Goal: Task Accomplishment & Management: Use online tool/utility

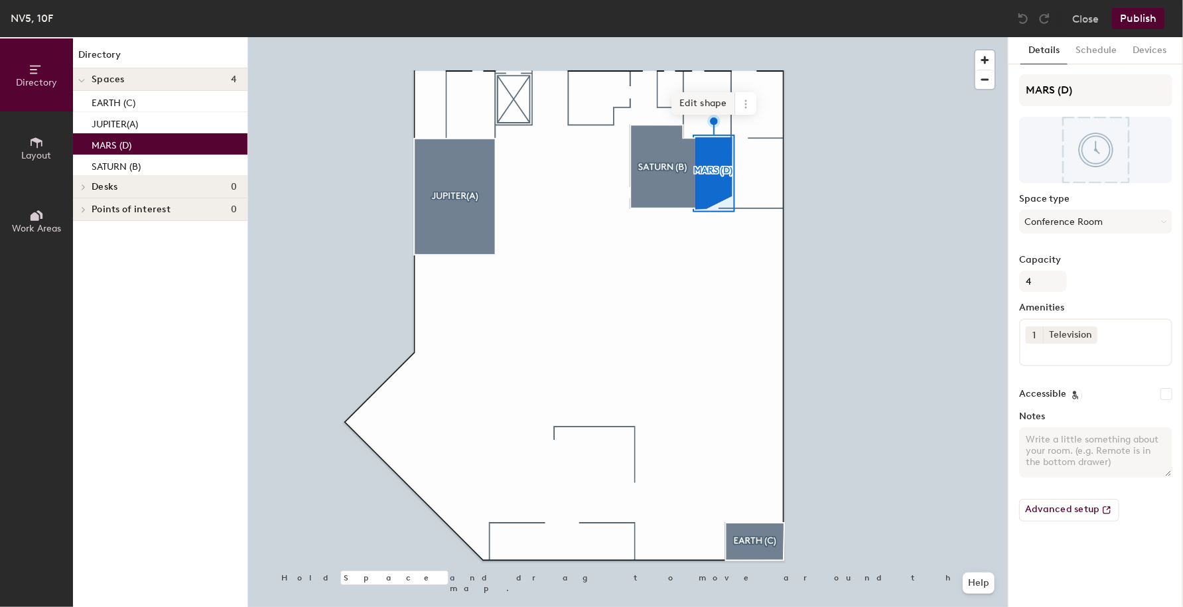
click at [708, 109] on span "Edit shape" at bounding box center [703, 103] width 64 height 23
click at [702, 121] on span "Delete point" at bounding box center [693, 117] width 73 height 23
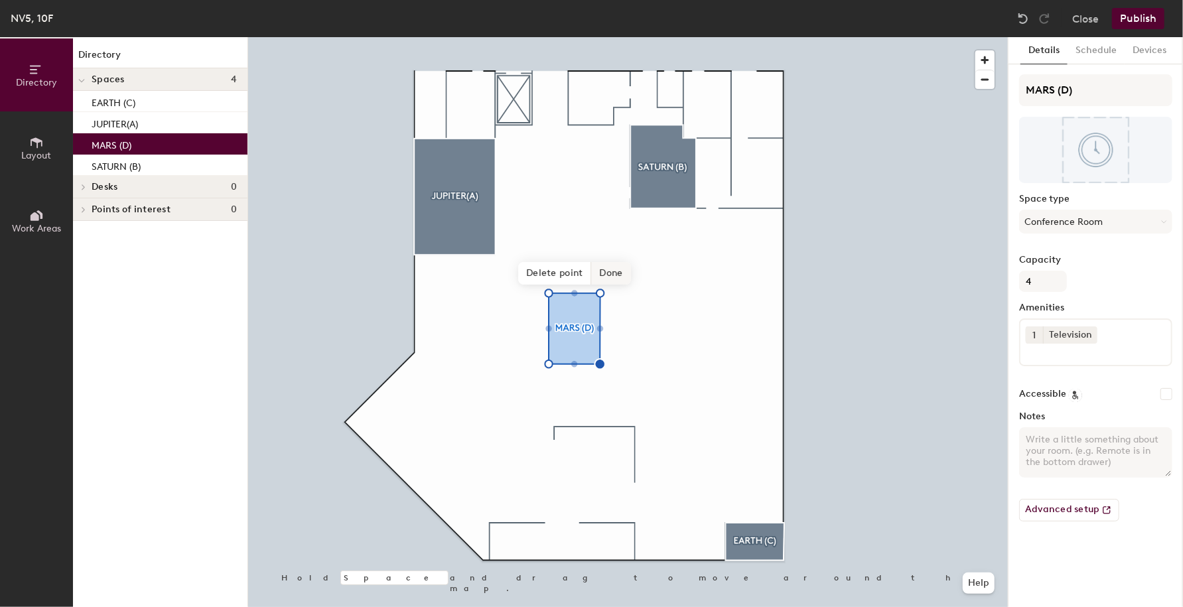
click at [616, 271] on span "Done" at bounding box center [611, 273] width 39 height 23
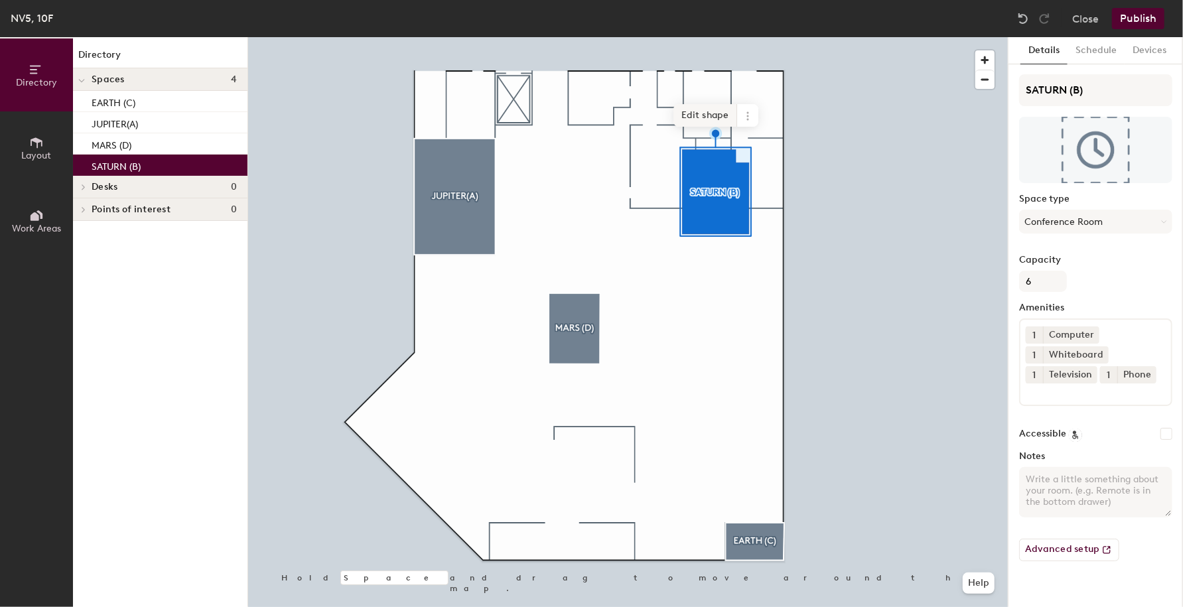
click at [719, 116] on span "Edit shape" at bounding box center [705, 115] width 64 height 23
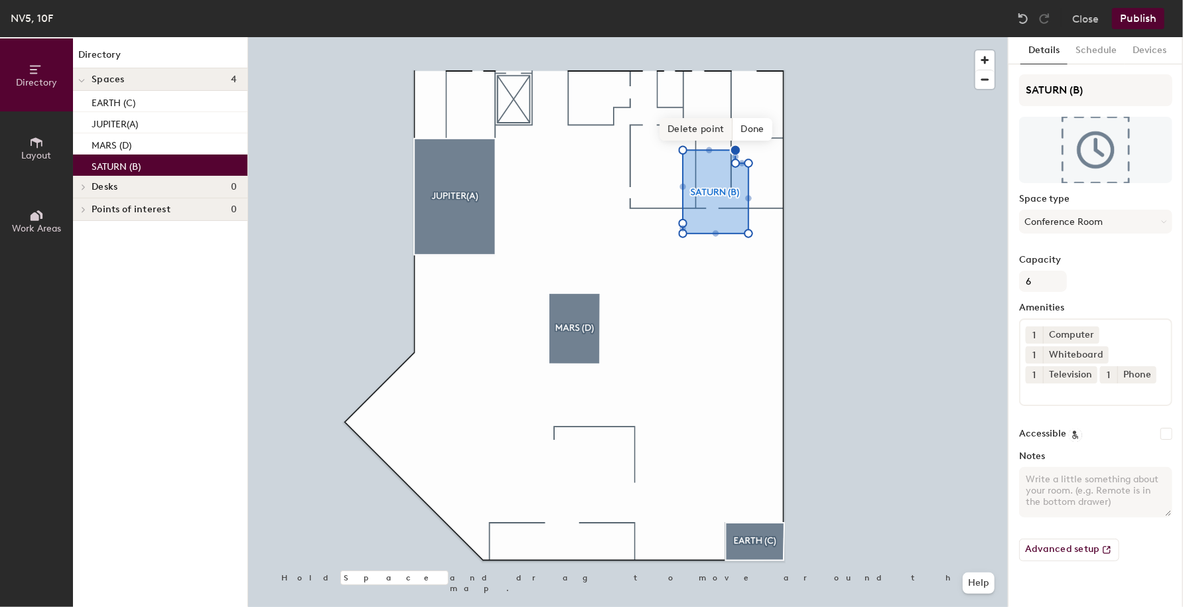
click at [708, 129] on span "Delete point" at bounding box center [695, 129] width 73 height 23
click at [708, 132] on span "Delete point" at bounding box center [695, 129] width 73 height 23
click at [702, 131] on span "Edit shape" at bounding box center [705, 128] width 64 height 23
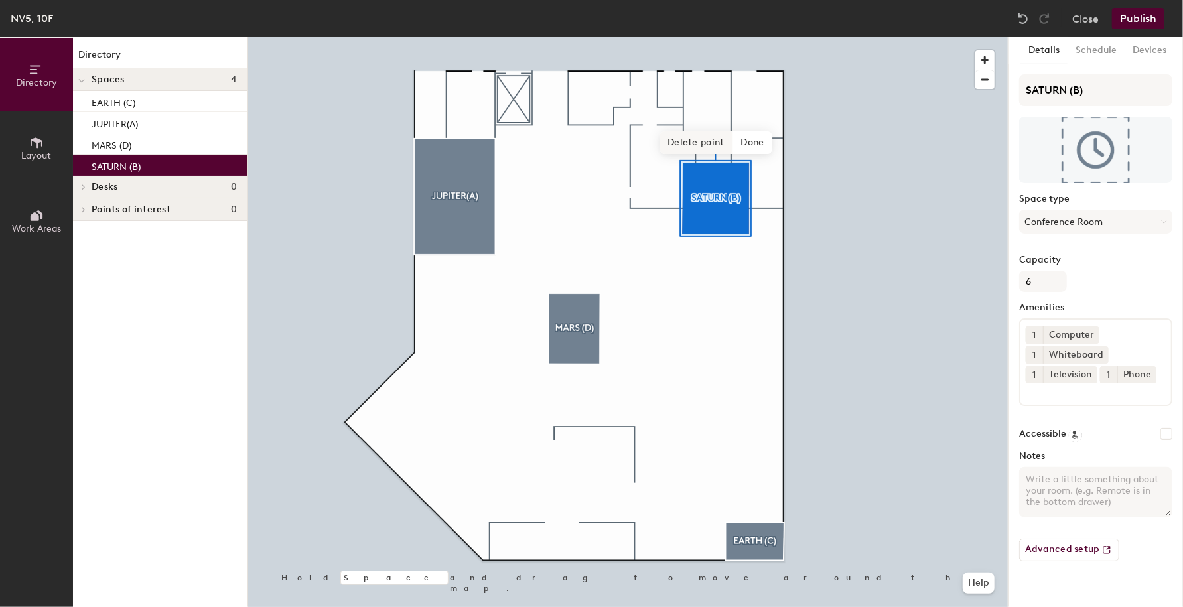
click at [691, 141] on span "Delete point" at bounding box center [695, 142] width 73 height 23
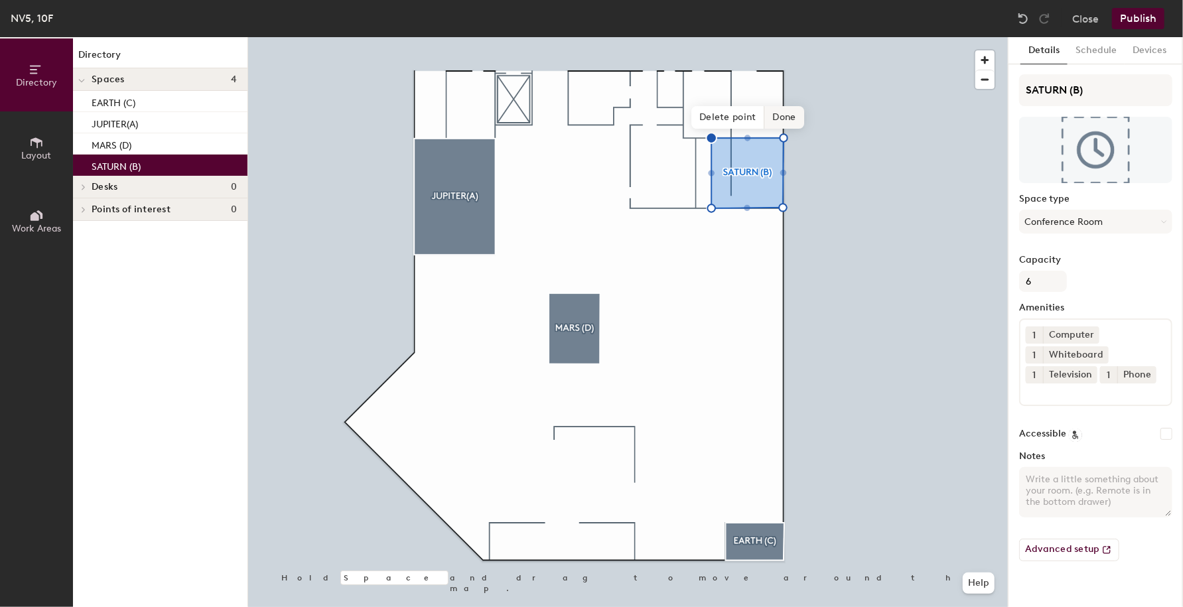
click at [791, 120] on span "Done" at bounding box center [784, 117] width 39 height 23
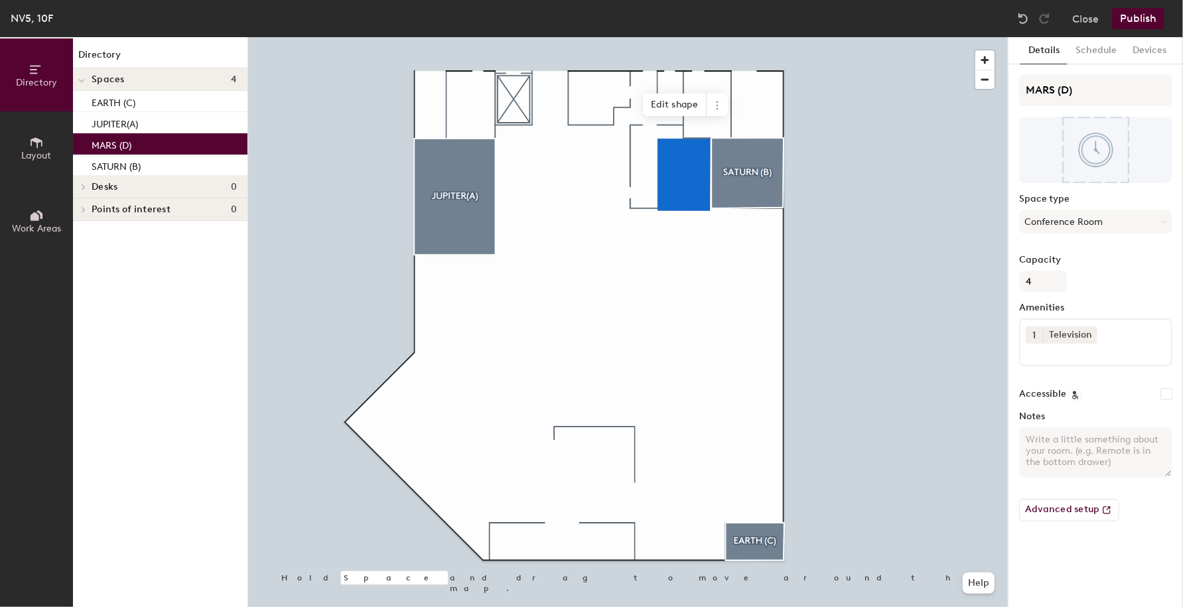
click at [756, 37] on div at bounding box center [627, 37] width 759 height 0
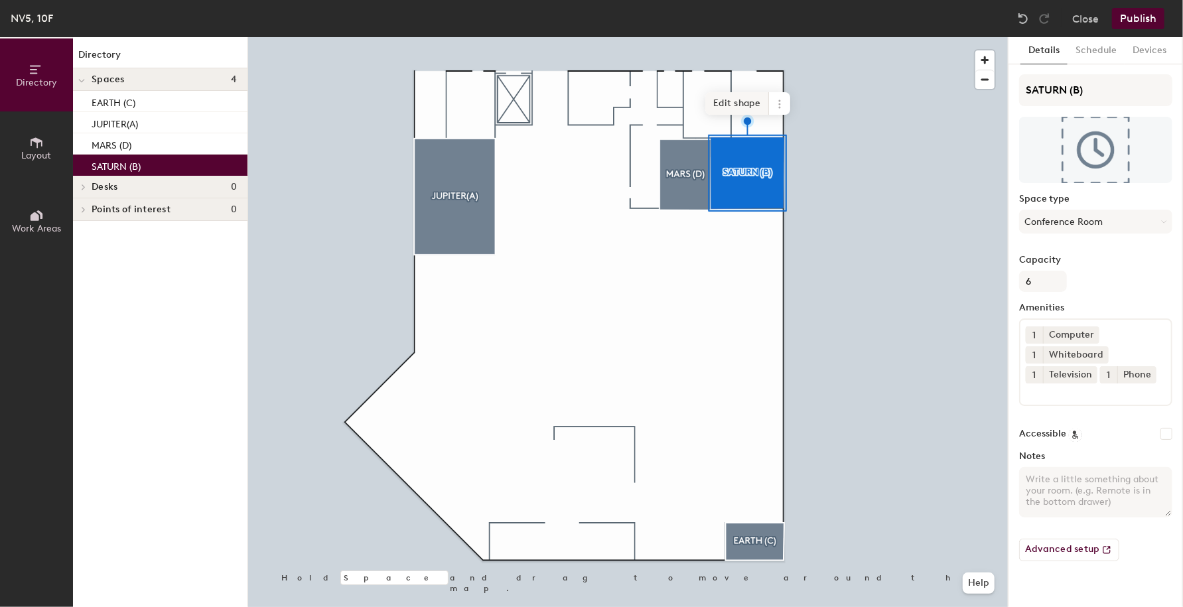
click at [757, 108] on span "Edit shape" at bounding box center [737, 103] width 64 height 23
click at [987, 58] on span "button" at bounding box center [984, 59] width 19 height 19
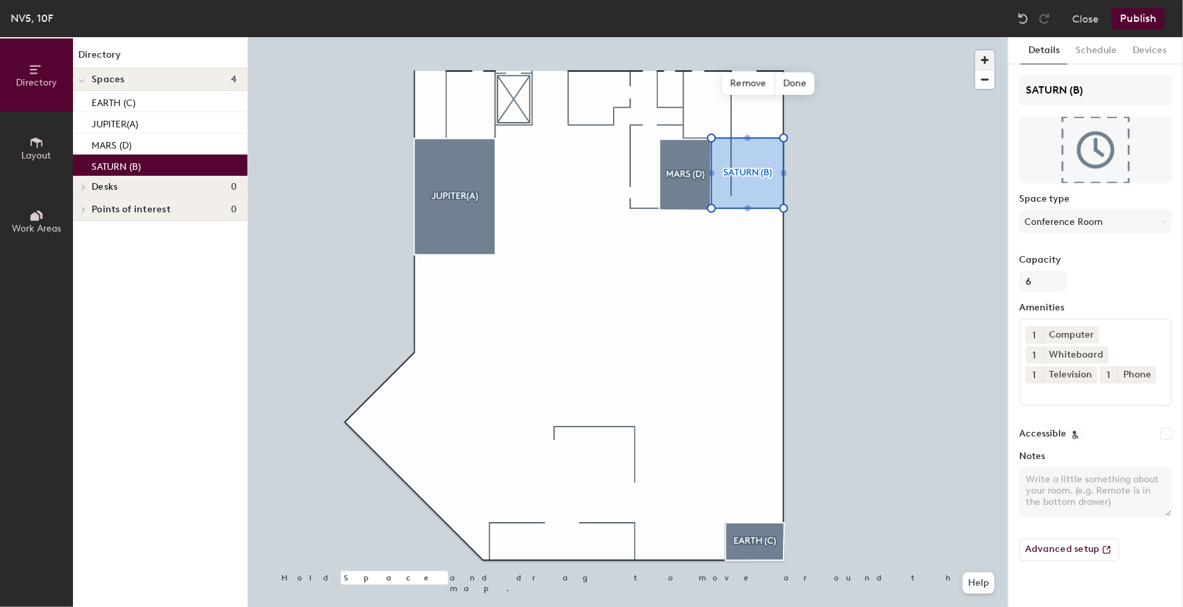
click at [987, 58] on span "button" at bounding box center [984, 59] width 19 height 19
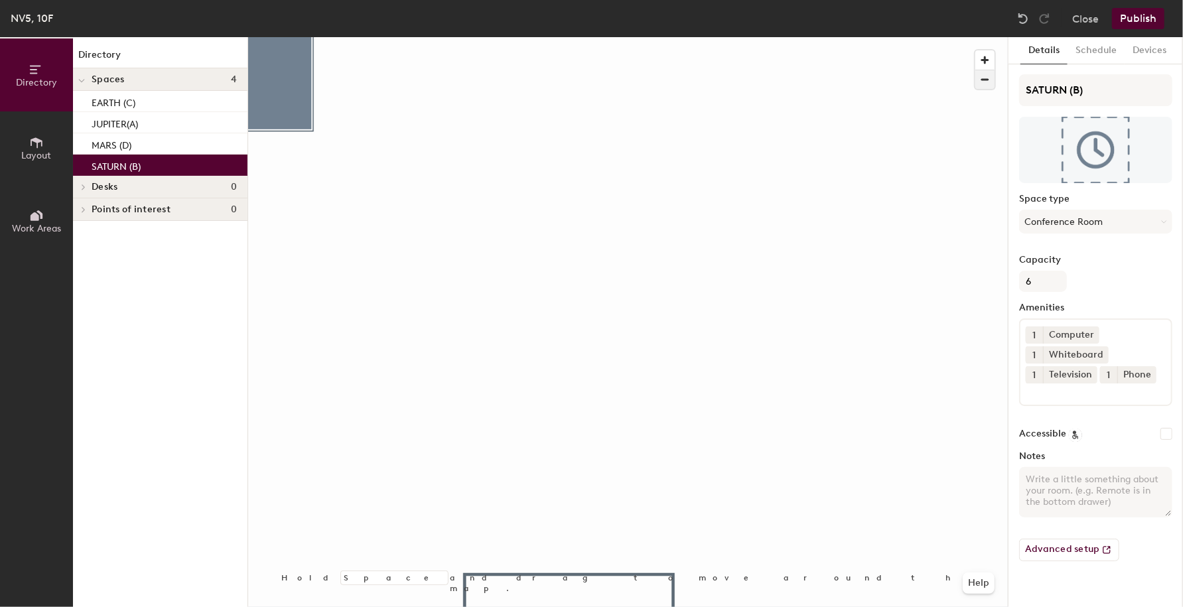
click at [984, 78] on span "button" at bounding box center [984, 79] width 19 height 19
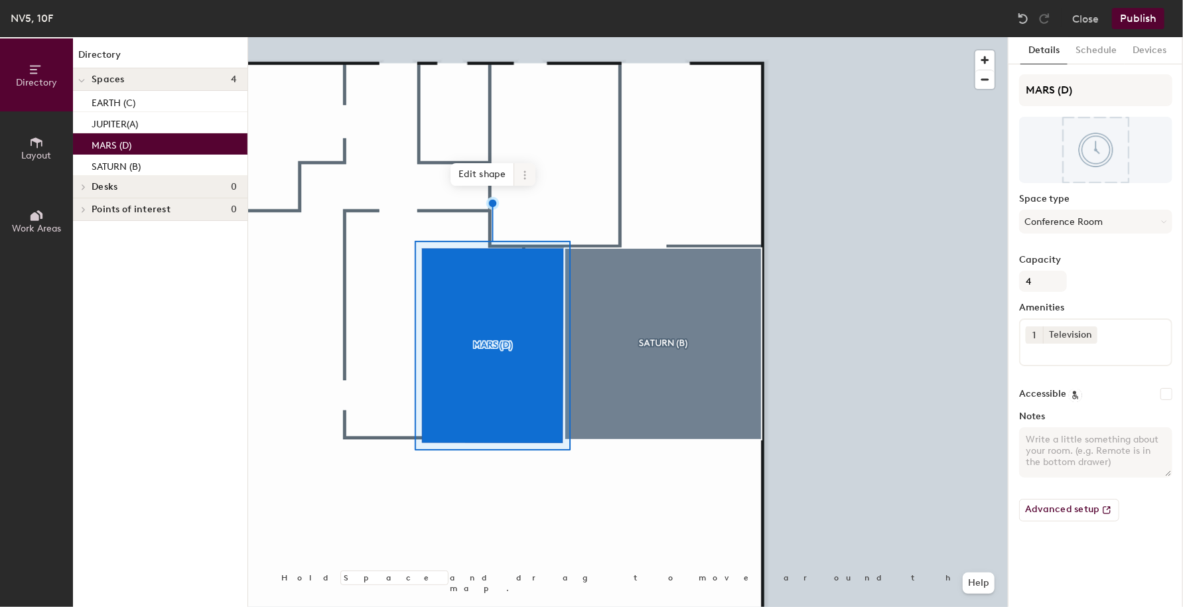
drag, startPoint x: 488, startPoint y: 173, endPoint x: 498, endPoint y: 201, distance: 29.6
click at [489, 174] on span "Edit shape" at bounding box center [482, 174] width 64 height 23
click at [476, 177] on span "Edit shape" at bounding box center [482, 174] width 64 height 23
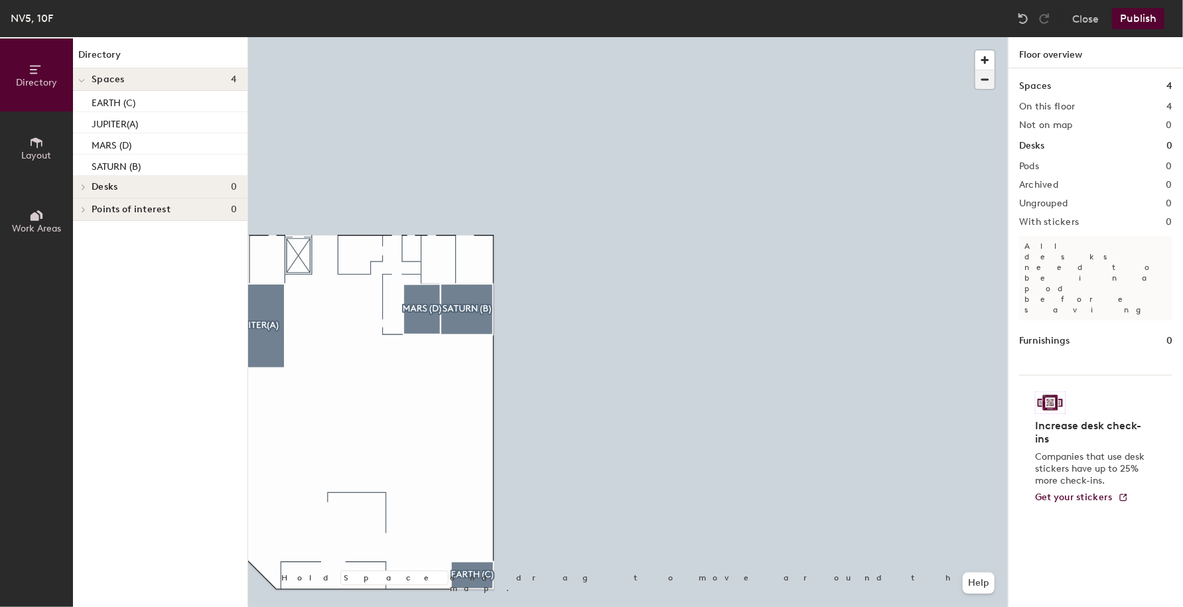
click at [975, 83] on span "button" at bounding box center [984, 79] width 19 height 19
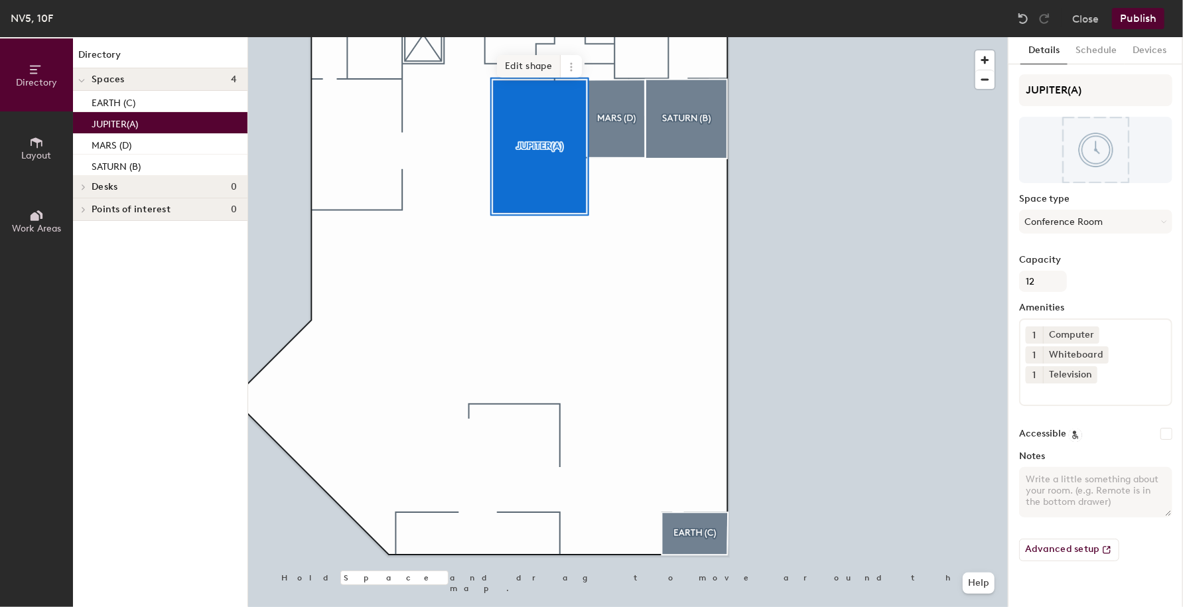
click at [544, 67] on span "Edit shape" at bounding box center [529, 66] width 64 height 23
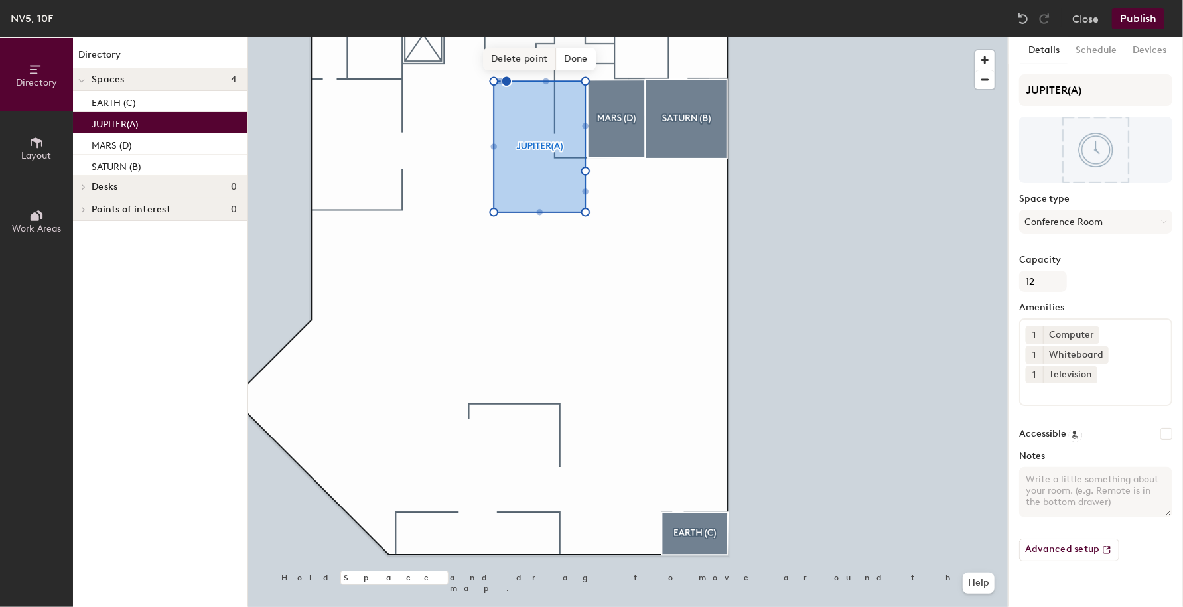
click at [510, 58] on span "Delete point" at bounding box center [519, 59] width 73 height 23
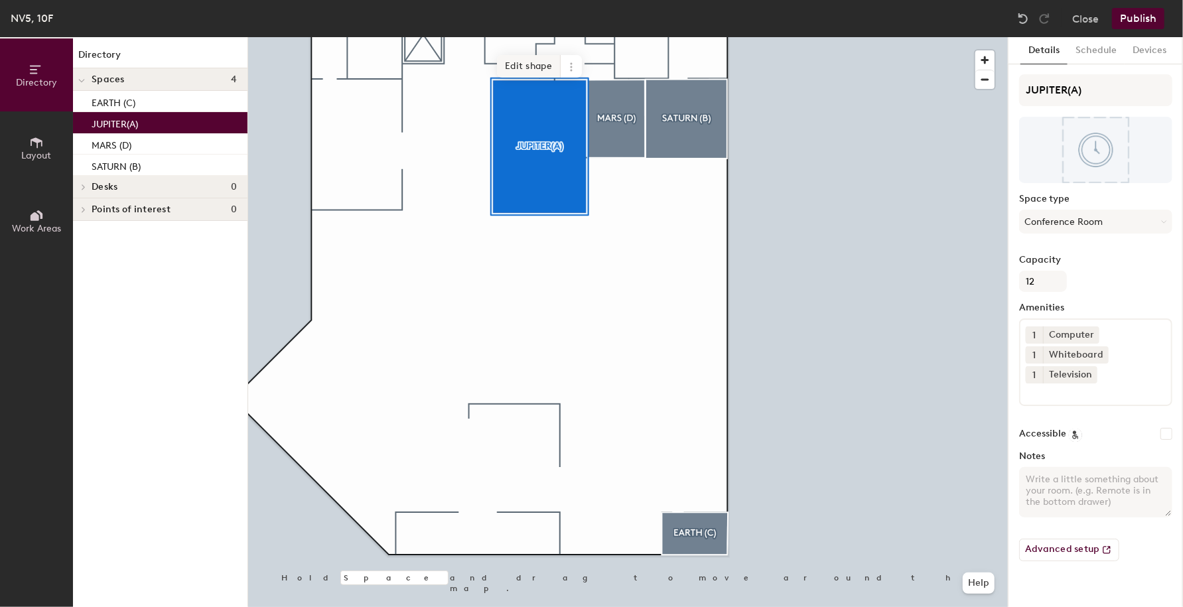
click at [537, 70] on span "Edit shape" at bounding box center [529, 66] width 64 height 23
click at [520, 68] on span "Edit shape" at bounding box center [525, 66] width 64 height 23
click at [511, 60] on span "Delete point" at bounding box center [515, 59] width 73 height 23
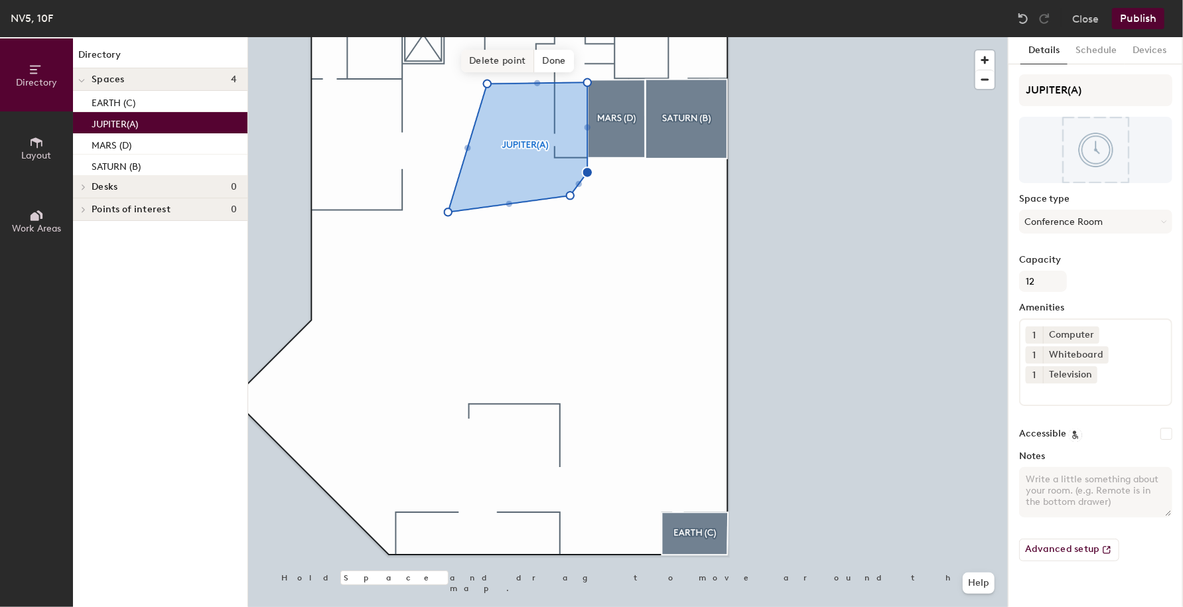
click at [500, 66] on span "Delete point" at bounding box center [497, 61] width 73 height 23
click at [491, 70] on span "Edit shape" at bounding box center [508, 67] width 64 height 23
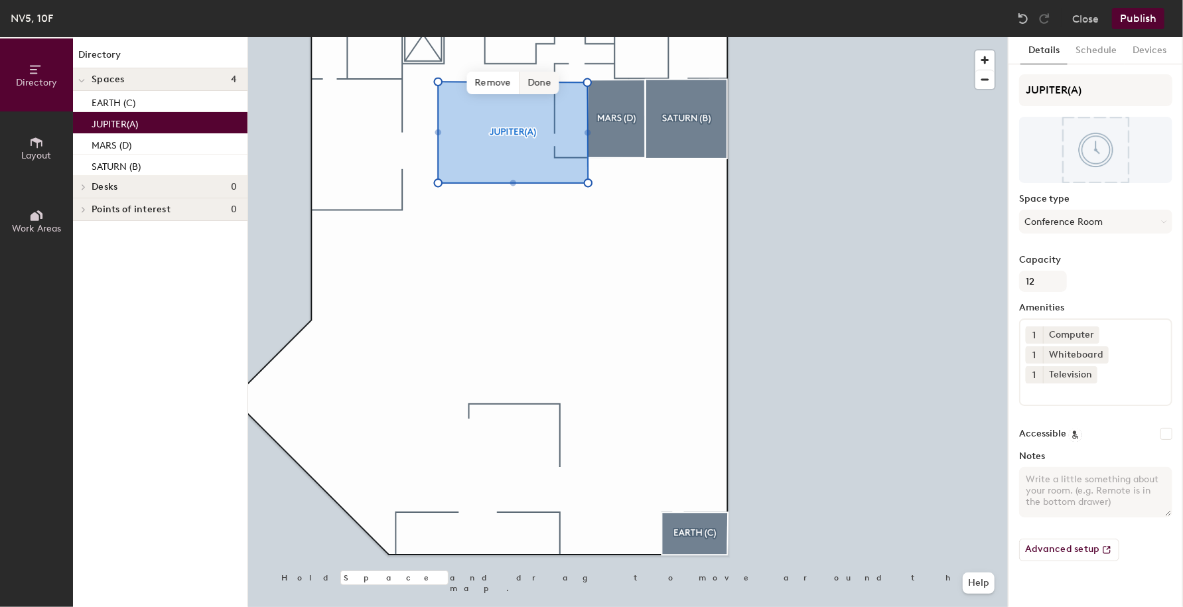
click at [528, 80] on span "Done" at bounding box center [538, 83] width 39 height 23
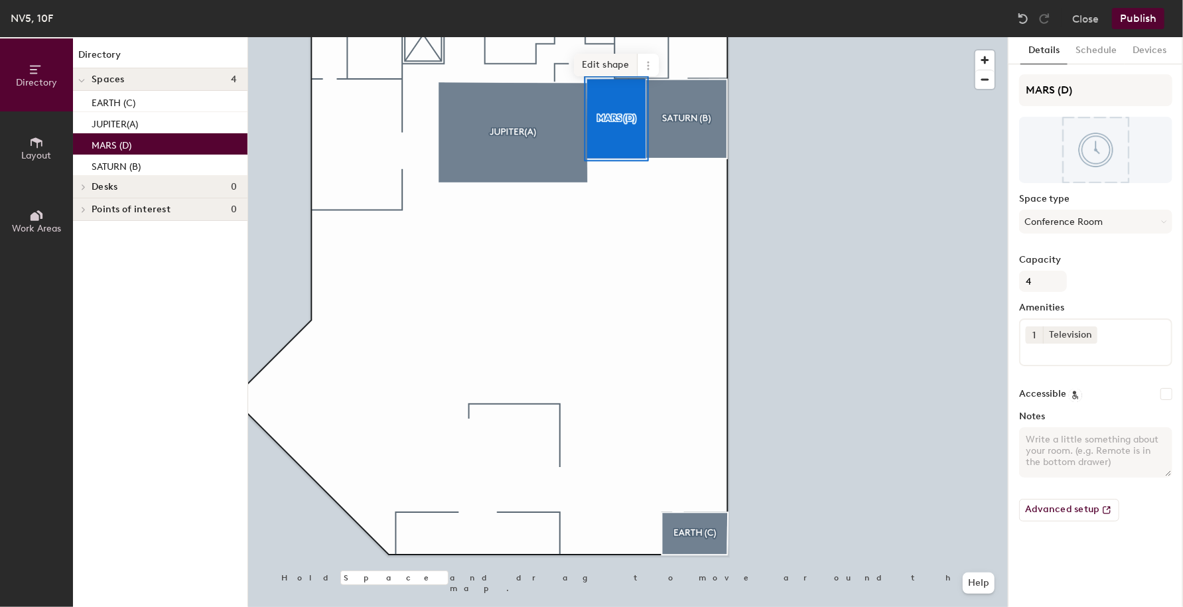
click at [612, 68] on span "Edit shape" at bounding box center [606, 65] width 64 height 23
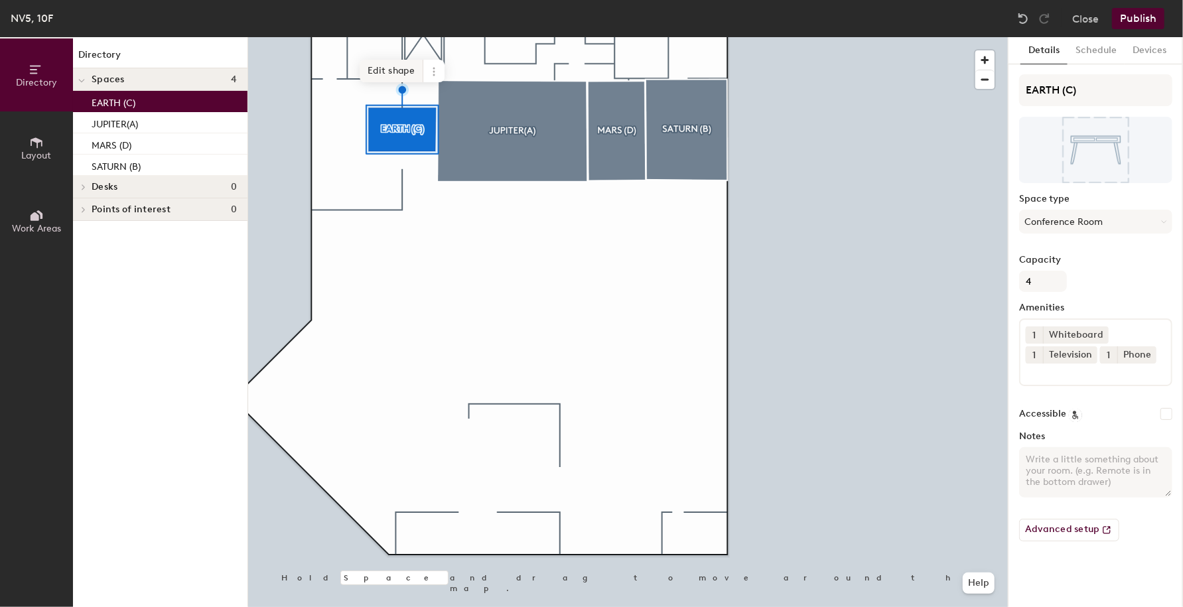
click at [407, 68] on span "Edit shape" at bounding box center [392, 71] width 64 height 23
click at [641, 37] on div at bounding box center [627, 37] width 759 height 0
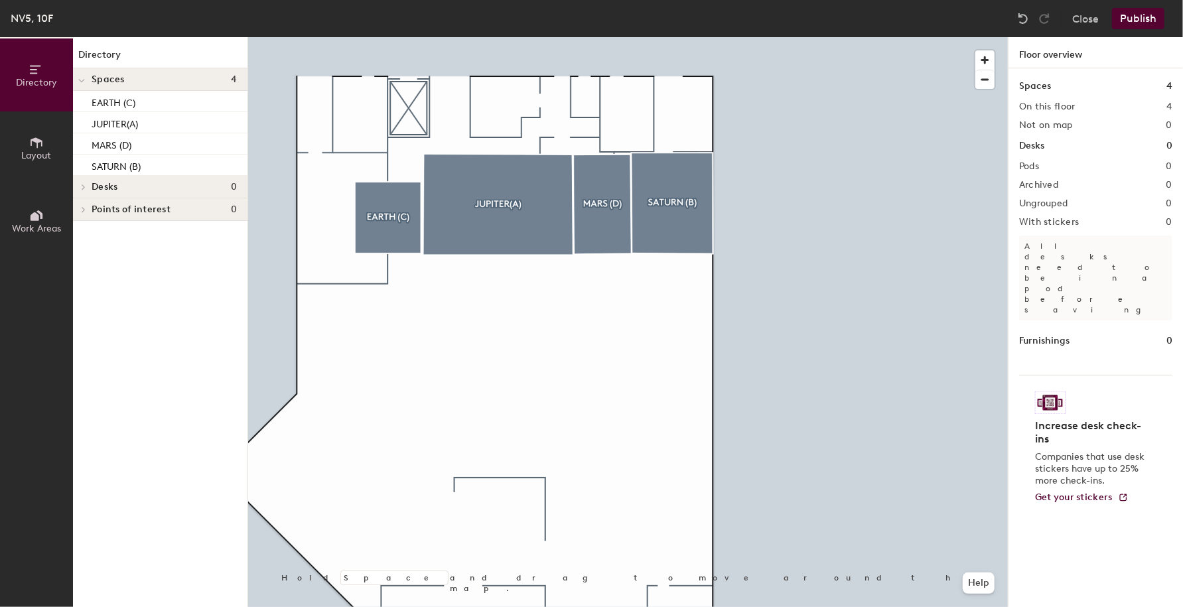
click at [36, 144] on icon at bounding box center [36, 142] width 15 height 15
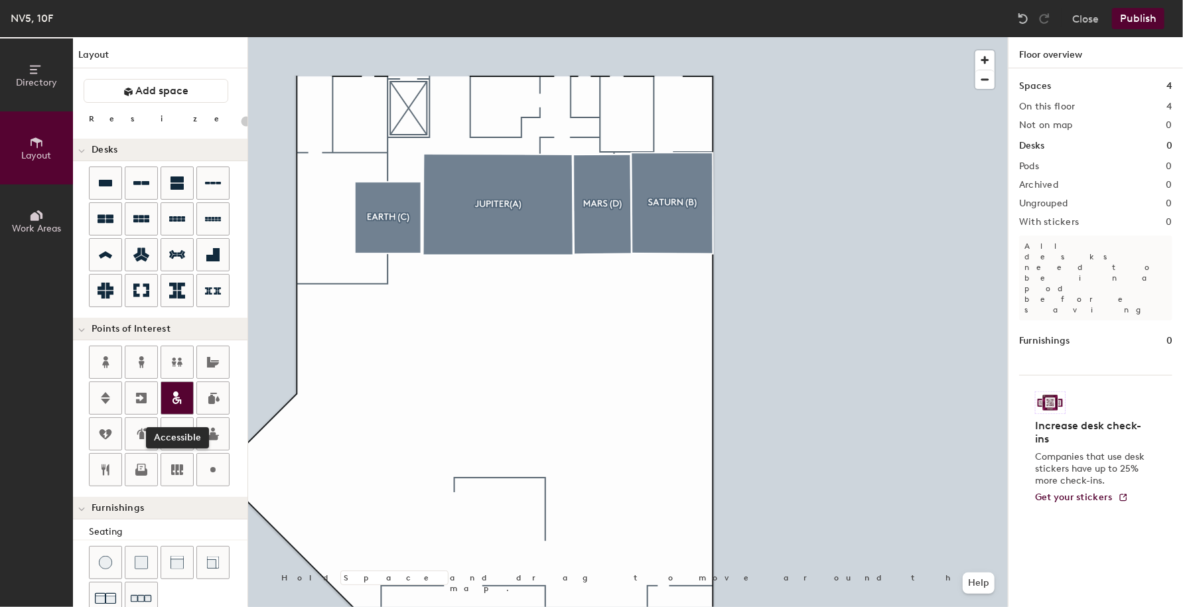
click at [169, 399] on icon at bounding box center [177, 398] width 16 height 16
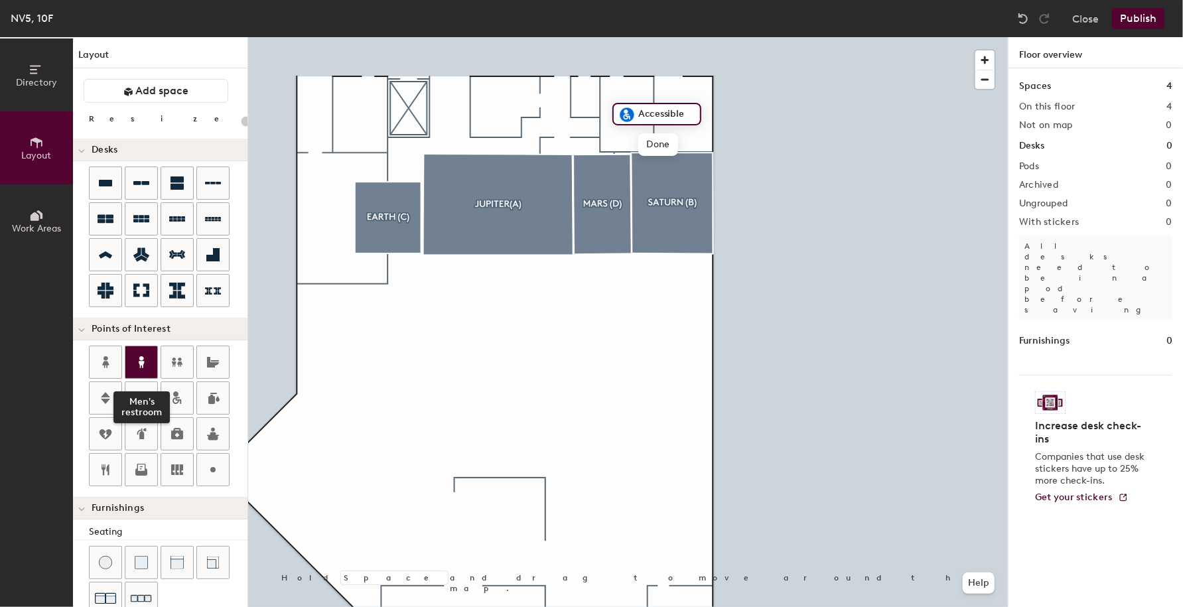
click at [145, 362] on icon at bounding box center [141, 362] width 16 height 16
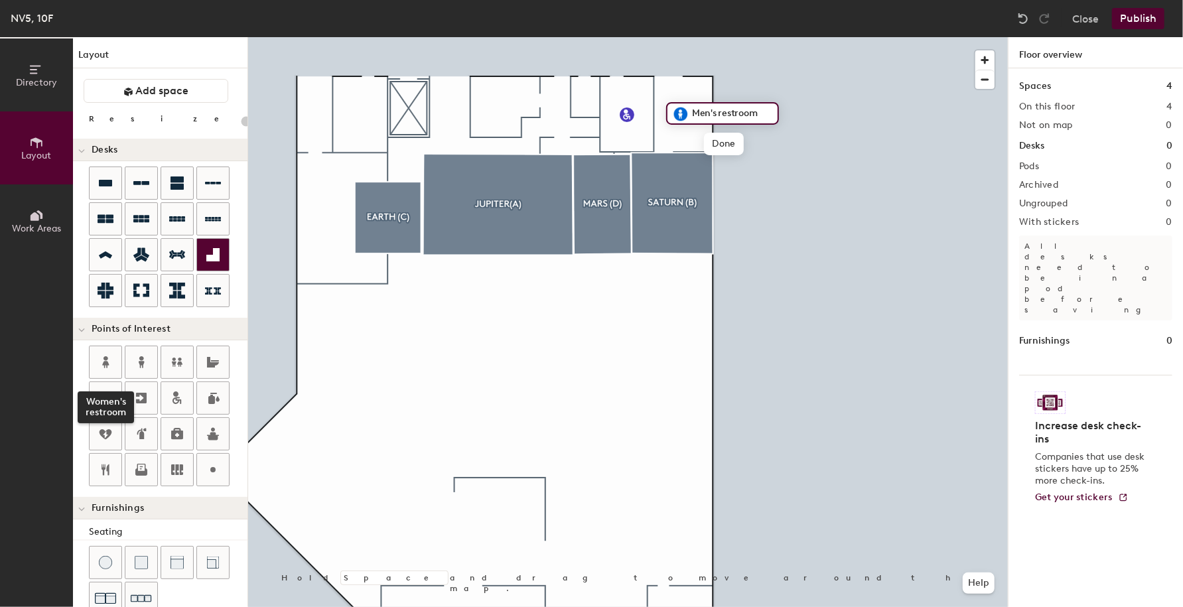
drag, startPoint x: 110, startPoint y: 352, endPoint x: 212, endPoint y: 257, distance: 138.9
click at [122, 336] on div "Layout Add space Resize Desks Points of Interest Women's restroom Furnishings S…" at bounding box center [160, 322] width 174 height 570
drag, startPoint x: 99, startPoint y: 366, endPoint x: 227, endPoint y: 239, distance: 180.1
click at [100, 366] on icon at bounding box center [106, 362] width 16 height 16
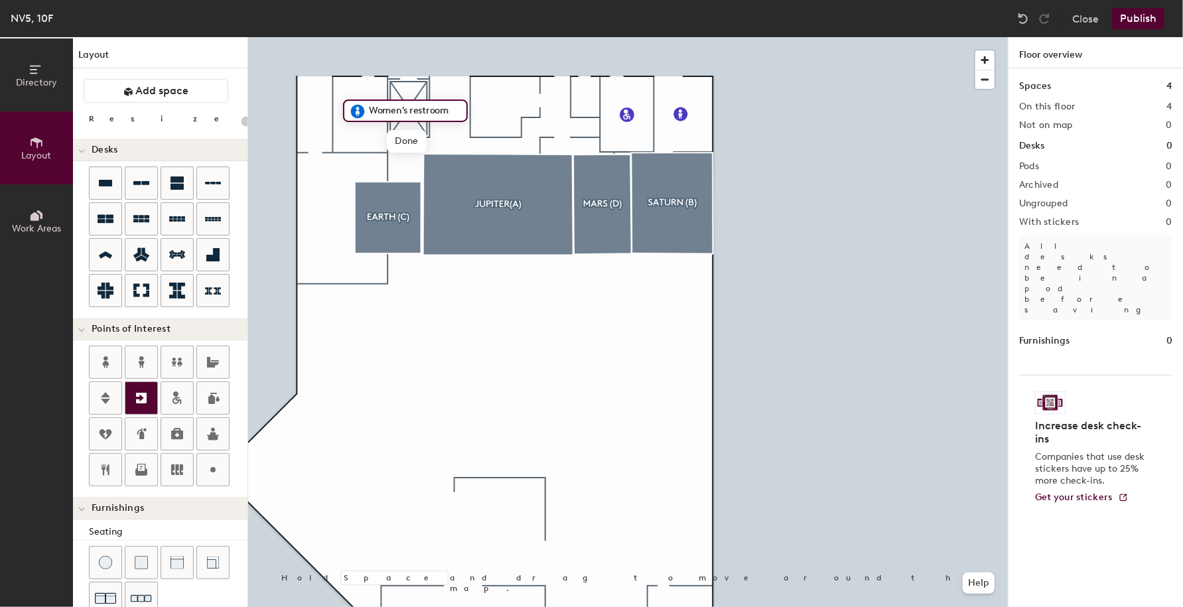
click at [137, 397] on icon at bounding box center [141, 398] width 11 height 11
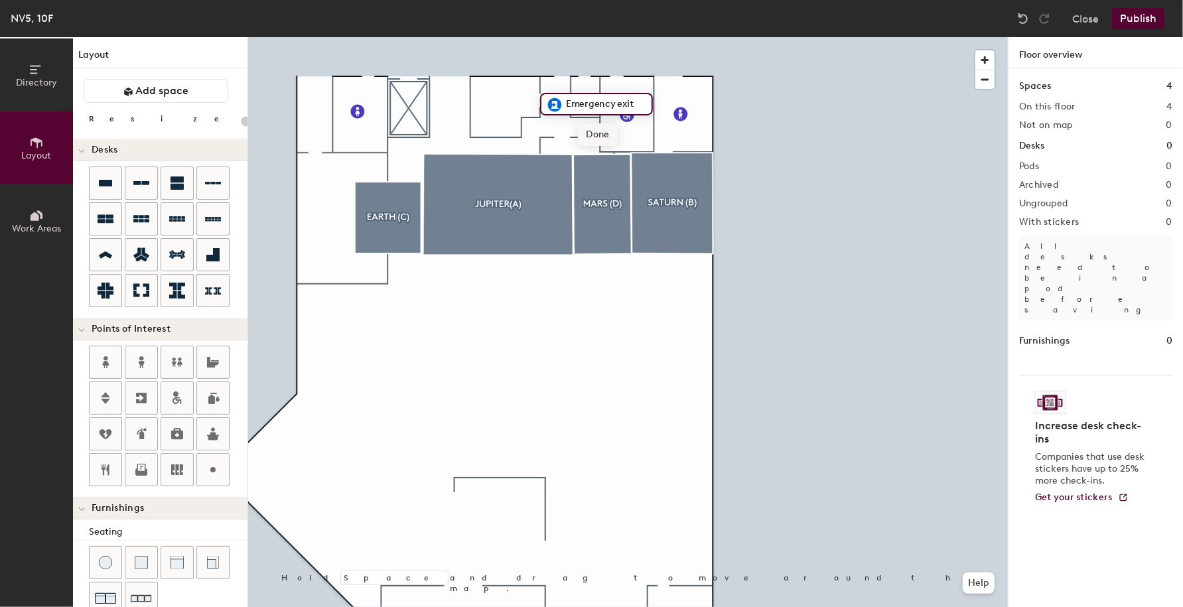
click at [598, 135] on span "Done" at bounding box center [597, 134] width 39 height 23
click at [748, 37] on div at bounding box center [627, 37] width 759 height 0
click at [564, 128] on span "Delete" at bounding box center [572, 132] width 46 height 23
type input "20"
click at [46, 218] on button "Work Areas" at bounding box center [36, 220] width 73 height 73
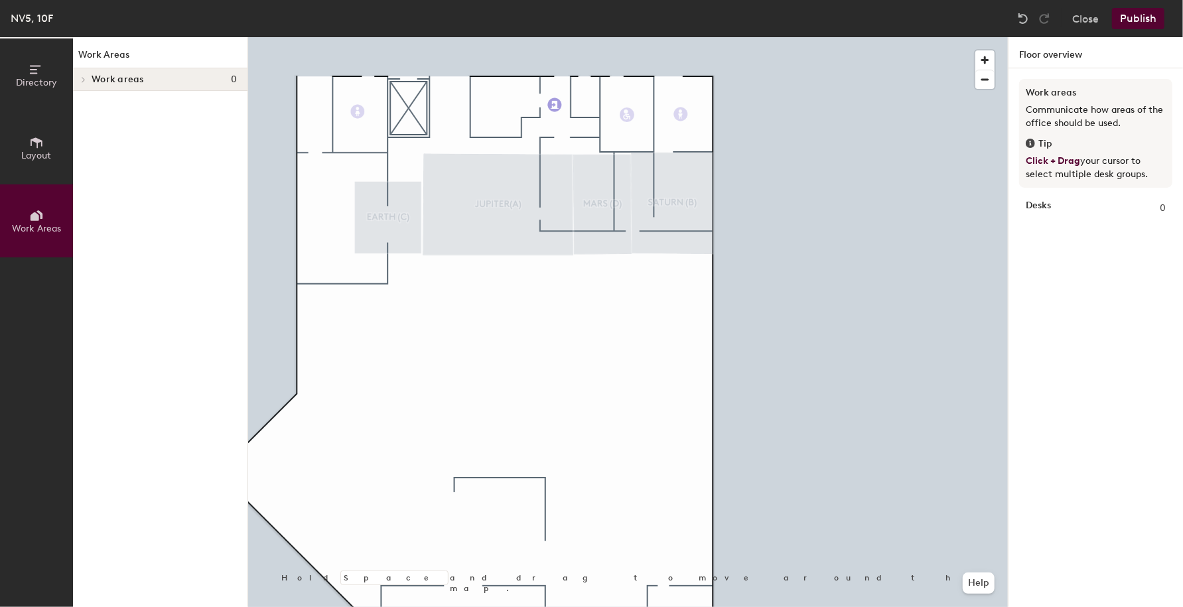
click at [25, 146] on button "Layout" at bounding box center [36, 147] width 73 height 73
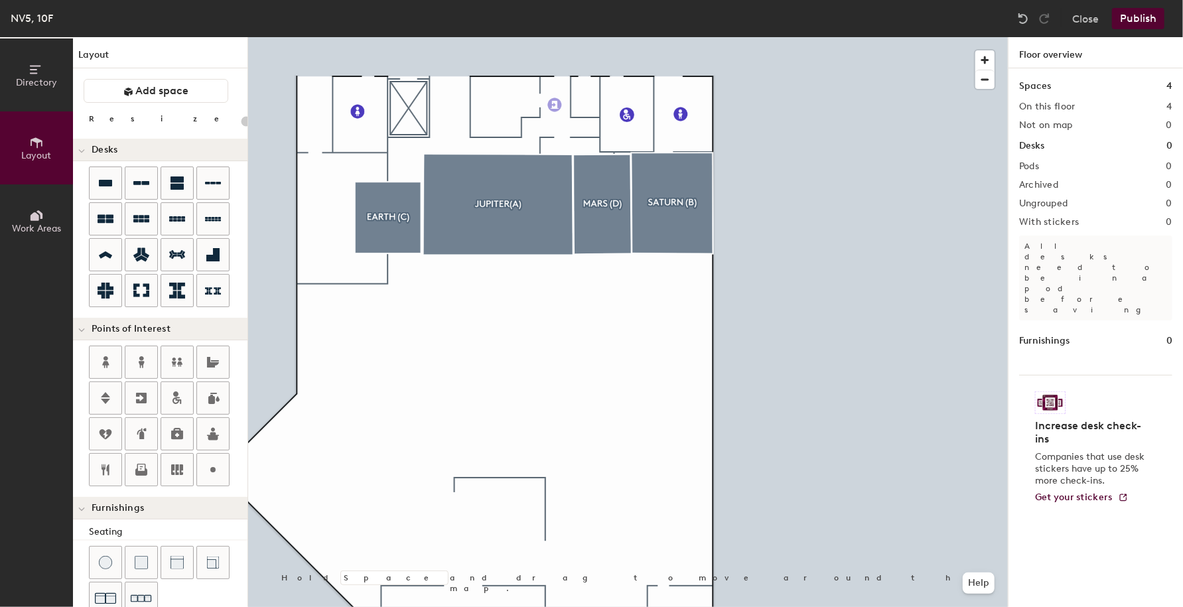
click at [78, 507] on icon at bounding box center [81, 509] width 7 height 5
click at [78, 505] on span at bounding box center [82, 508] width 11 height 7
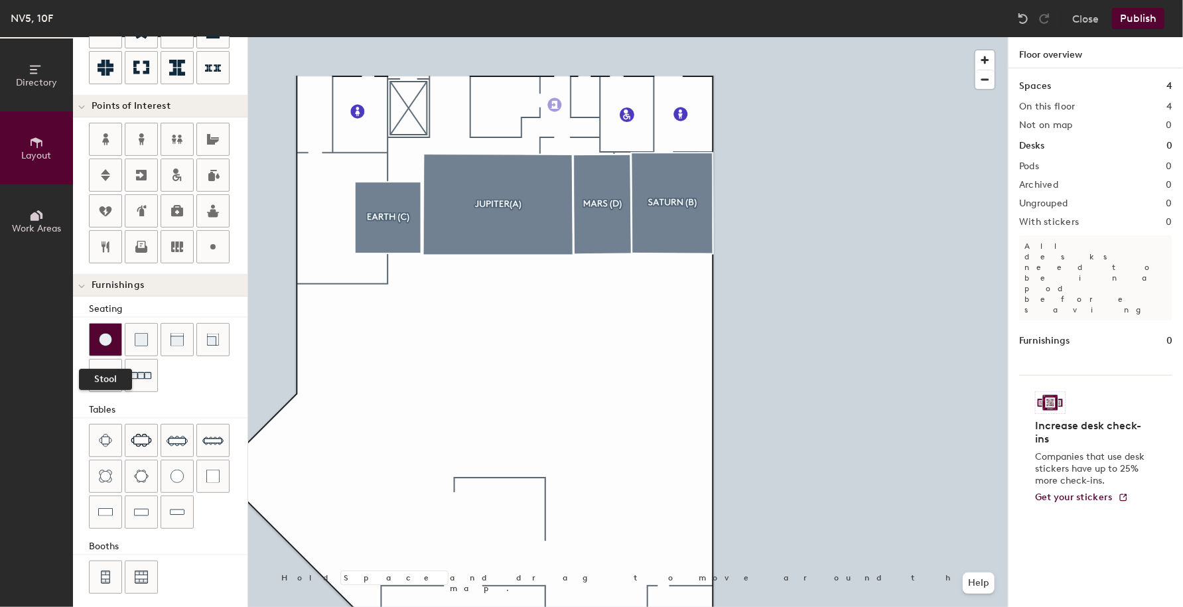
scroll to position [224, 0]
click at [110, 171] on icon at bounding box center [106, 174] width 16 height 16
click at [440, 144] on span "Done" at bounding box center [432, 140] width 39 height 23
click at [466, 37] on div at bounding box center [627, 37] width 759 height 0
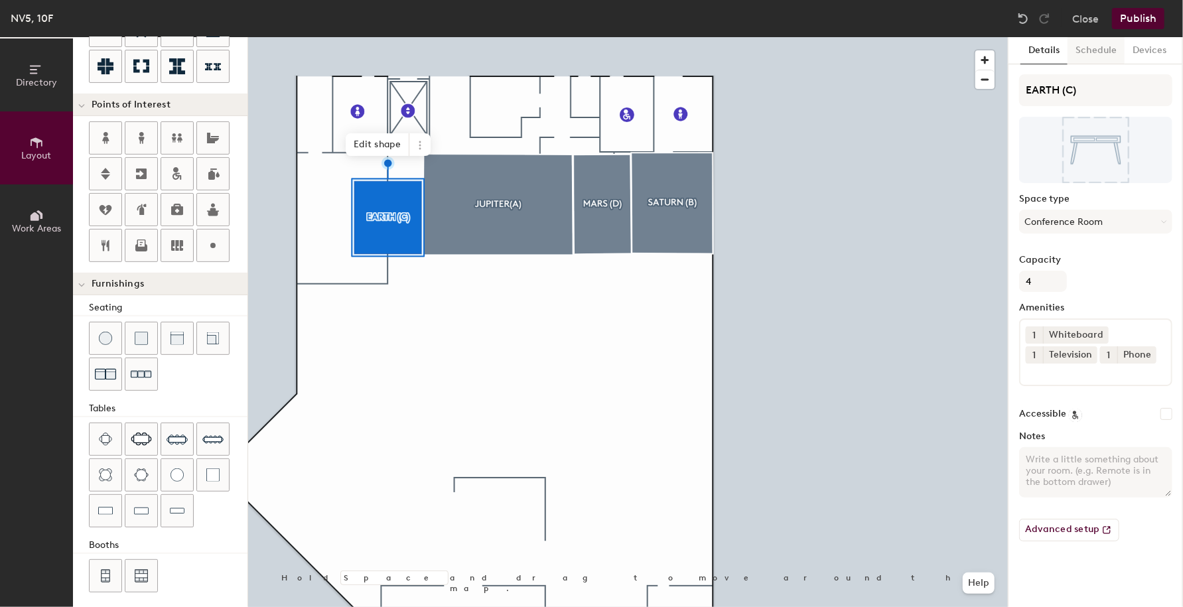
click at [1096, 43] on button "Schedule" at bounding box center [1095, 50] width 57 height 27
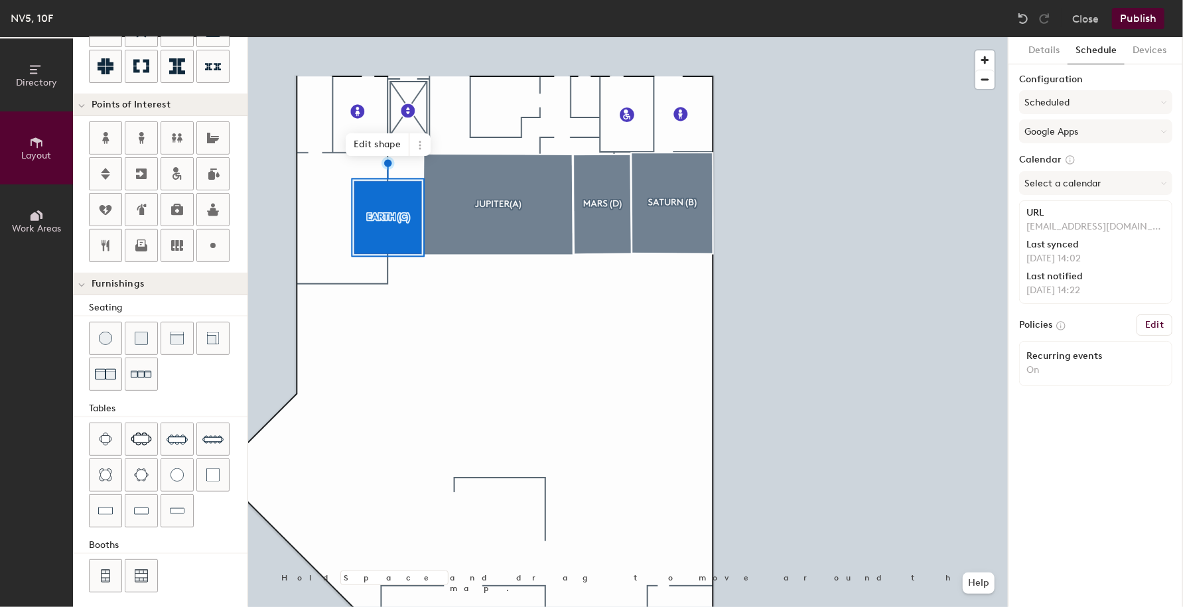
click at [1152, 18] on button "Publish" at bounding box center [1138, 18] width 52 height 21
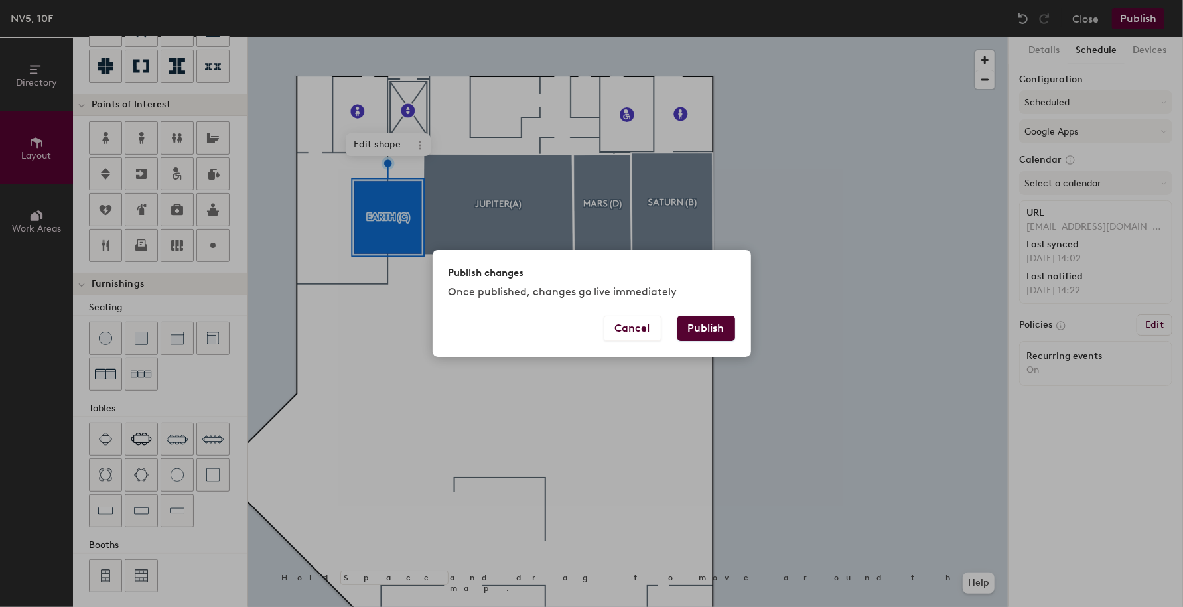
click at [713, 331] on button "Publish" at bounding box center [706, 328] width 58 height 25
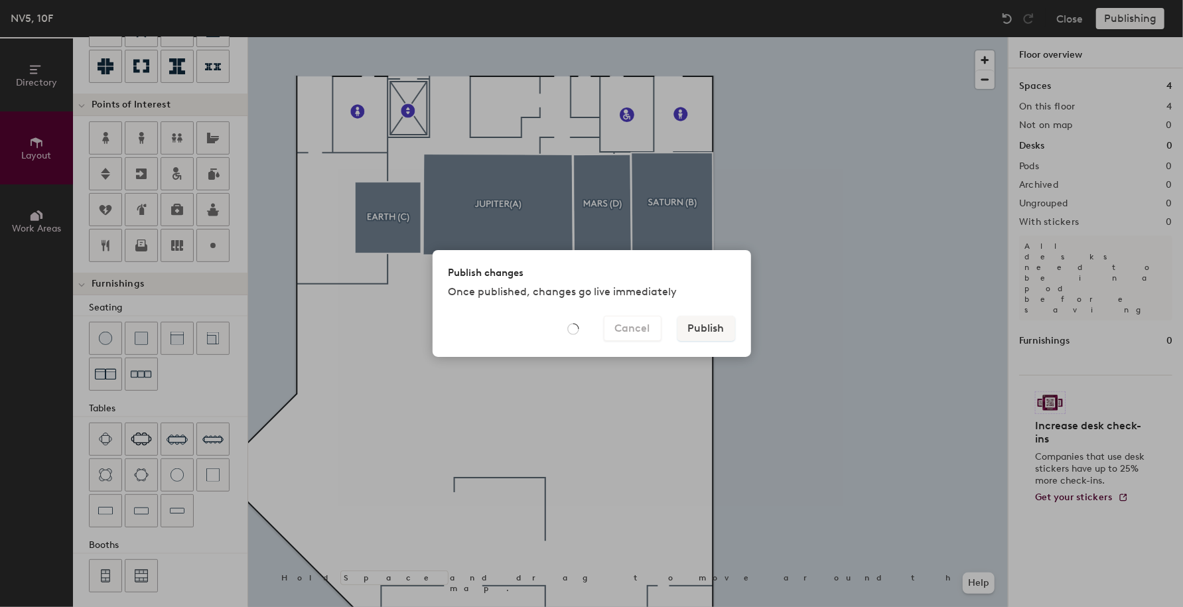
type input "20"
